Goal: Task Accomplishment & Management: Manage account settings

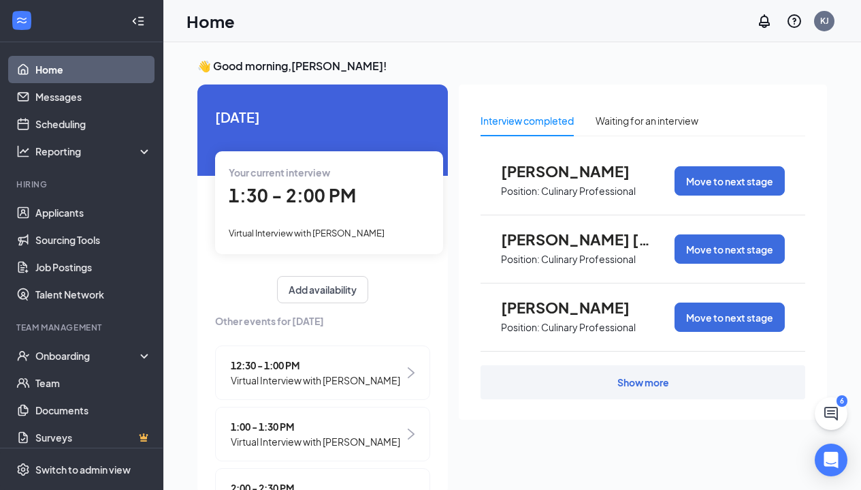
scroll to position [5, 0]
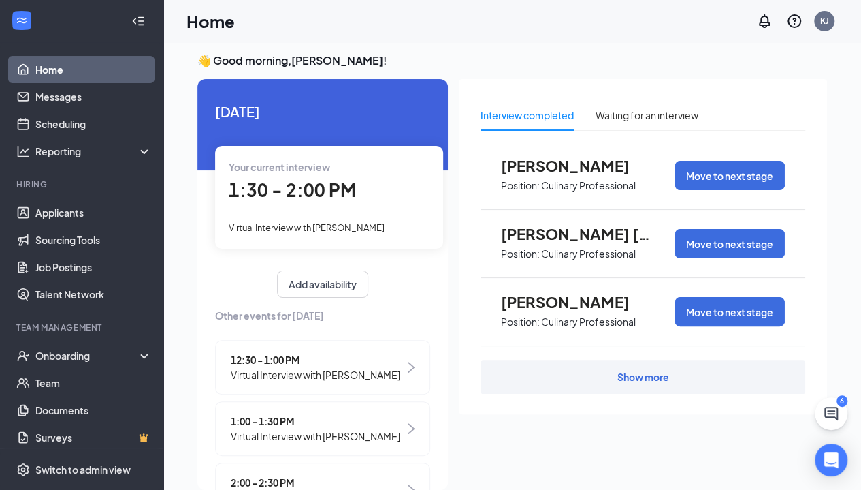
click at [342, 219] on div "Virtual Interview with [PERSON_NAME]" at bounding box center [329, 226] width 201 height 15
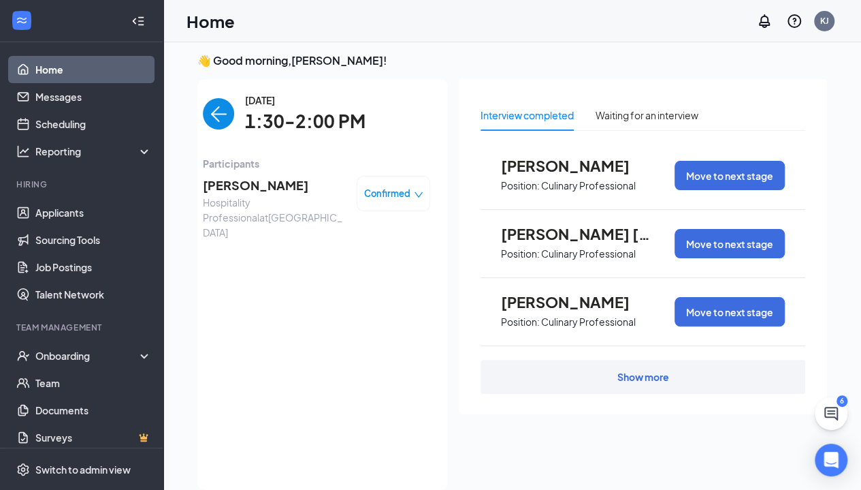
click at [244, 192] on span "[PERSON_NAME]" at bounding box center [274, 185] width 143 height 19
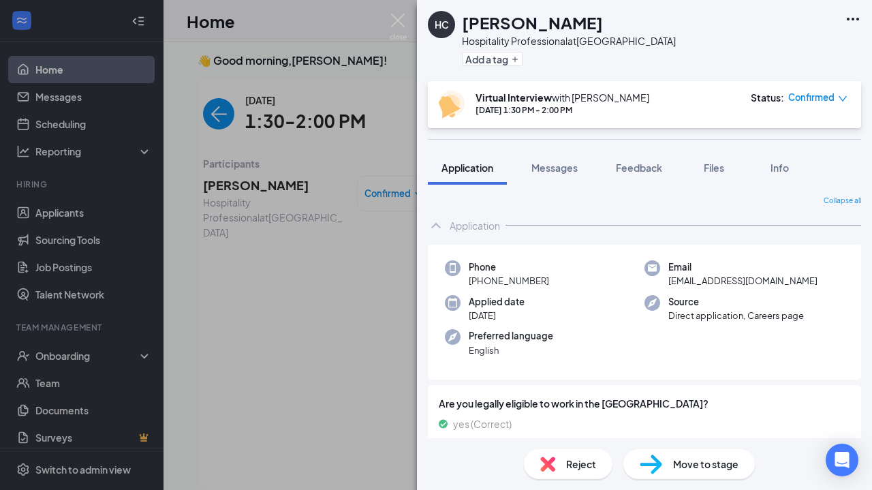
click at [695, 464] on span "Move to stage" at bounding box center [705, 463] width 65 height 15
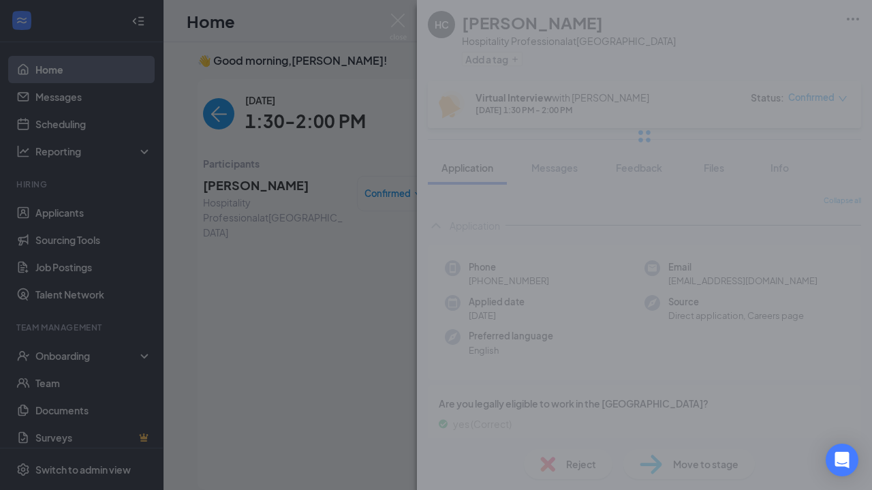
type input "Onsite Interview (next stage)"
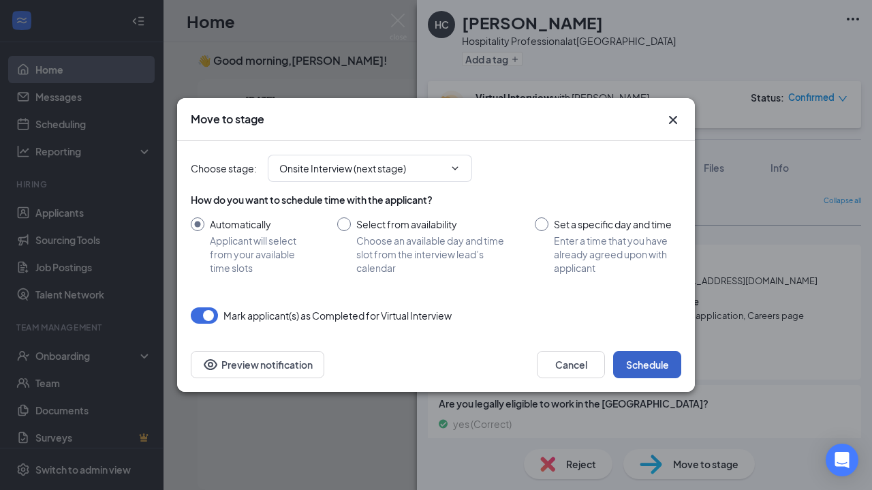
click at [641, 362] on button "Schedule" at bounding box center [647, 364] width 68 height 27
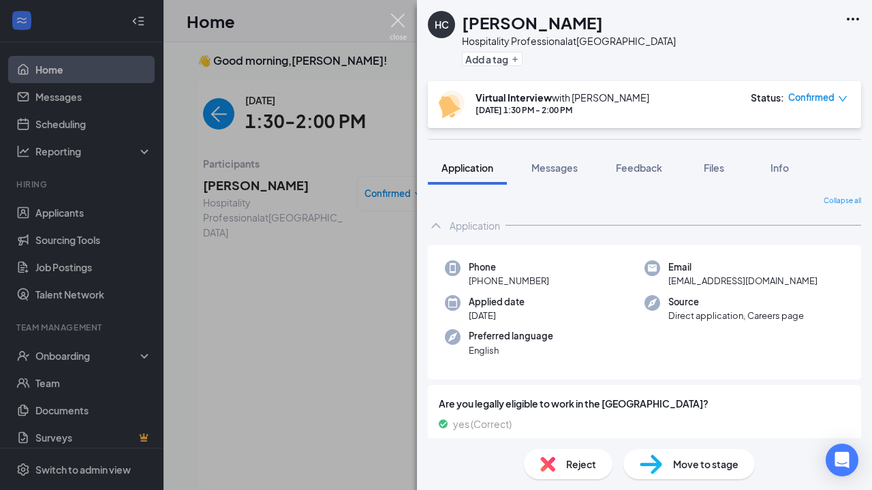
click at [402, 27] on img at bounding box center [397, 27] width 17 height 27
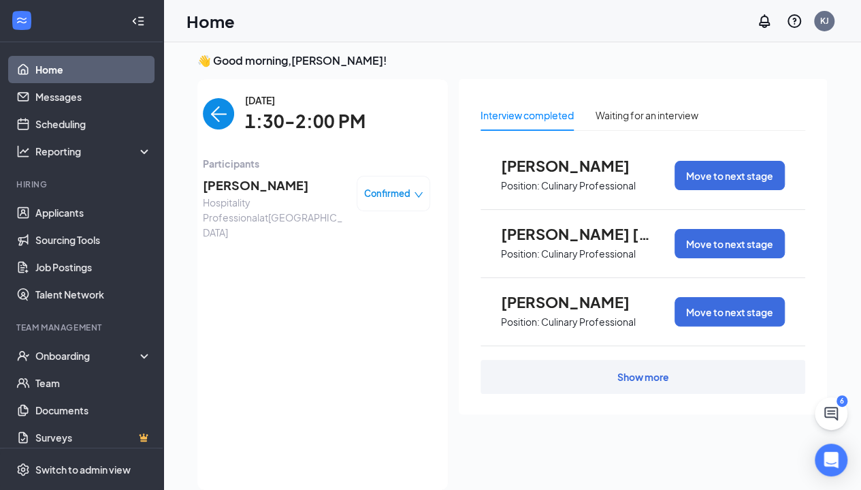
click at [208, 126] on img "back-button" at bounding box center [218, 113] width 31 height 31
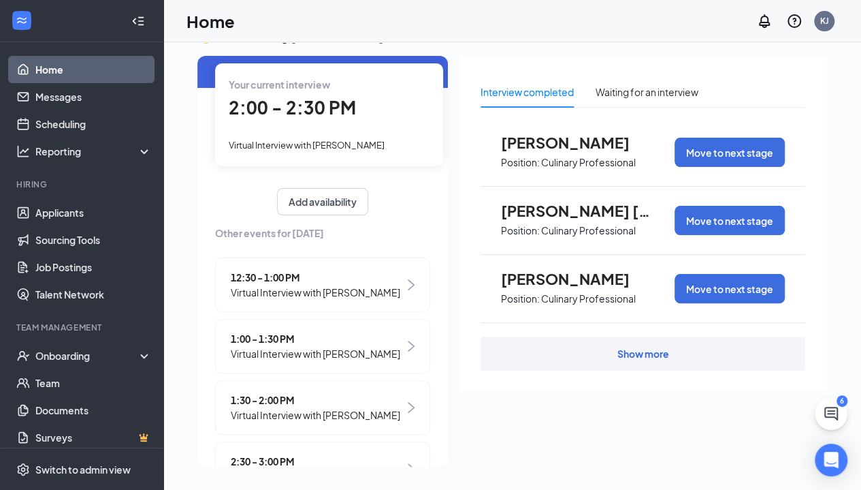
scroll to position [129, 0]
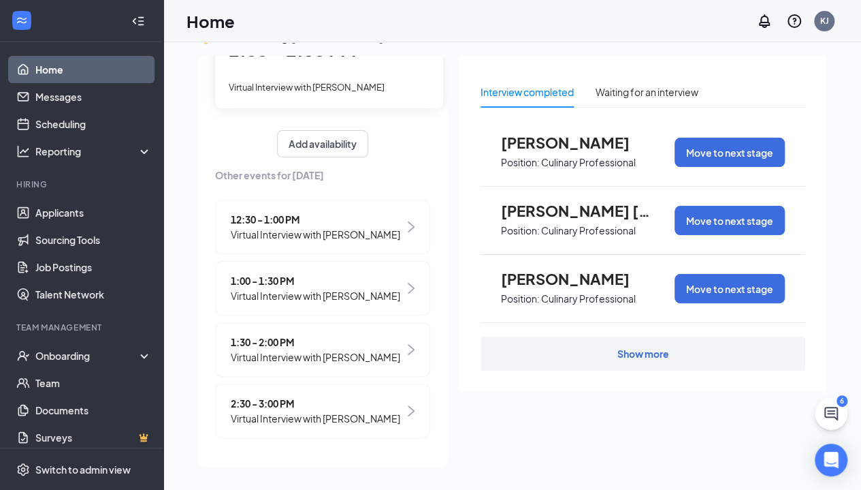
click at [337, 419] on span "Virtual Interview with [PERSON_NAME]" at bounding box center [316, 418] width 170 height 15
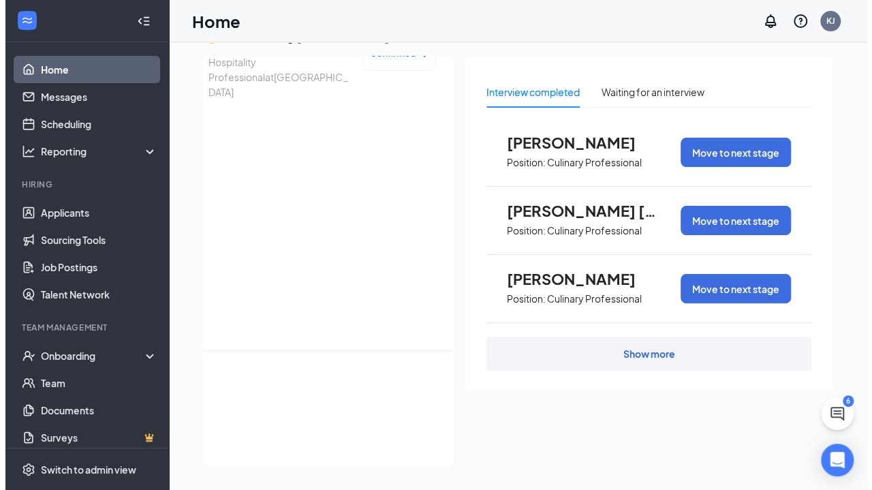
scroll to position [0, 0]
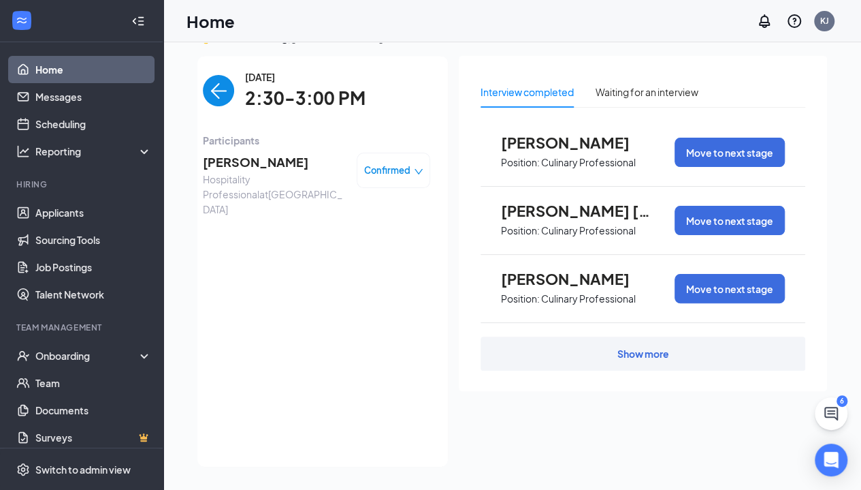
click at [249, 155] on span "[PERSON_NAME]" at bounding box center [274, 162] width 143 height 19
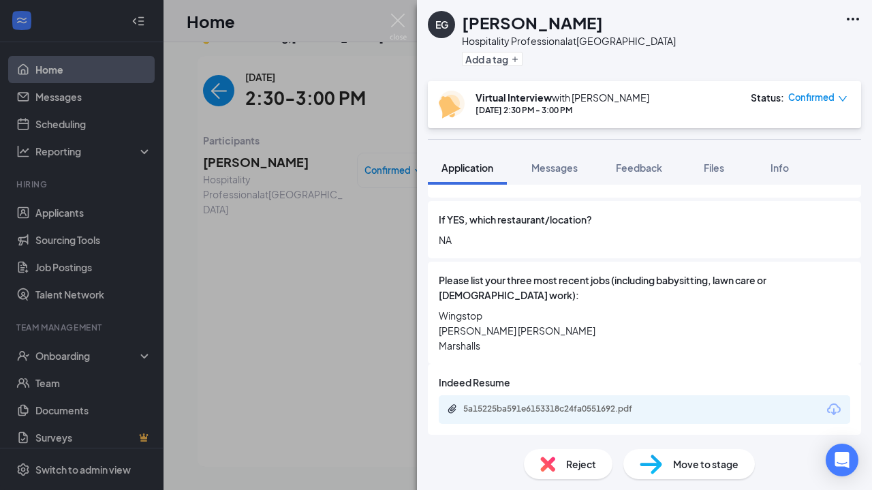
scroll to position [613, 0]
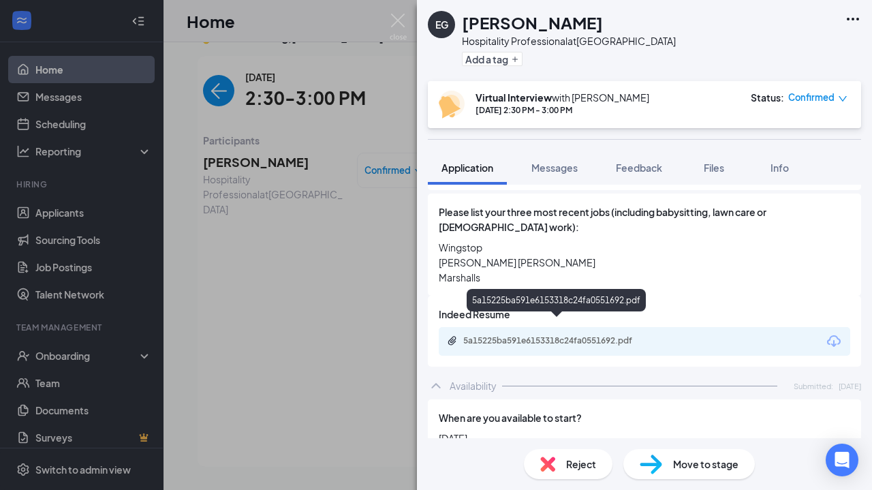
click at [607, 335] on div "5a15225ba591e6153318c24fa0551692.pdf" at bounding box center [558, 340] width 191 height 11
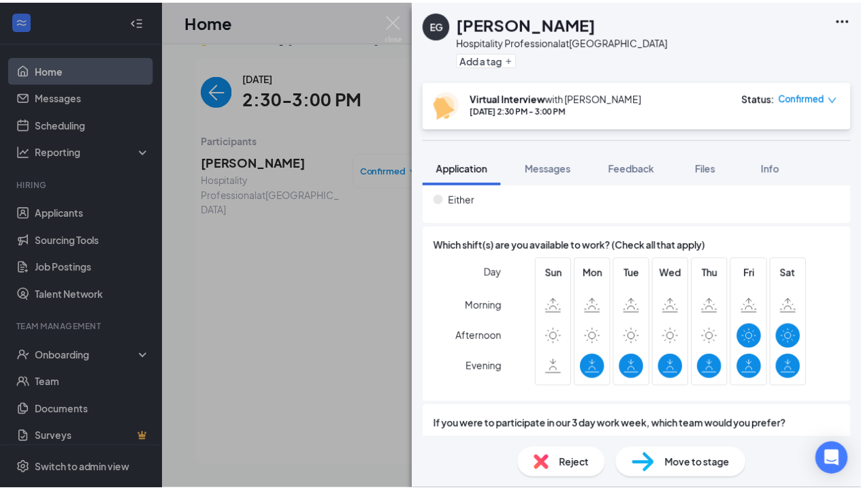
scroll to position [1021, 0]
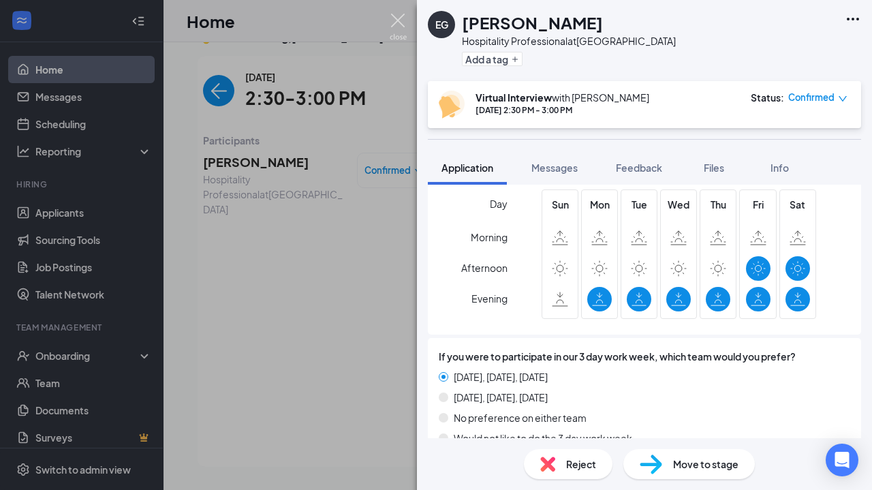
click at [393, 21] on img at bounding box center [397, 27] width 17 height 27
